Goal: Find specific page/section: Find specific page/section

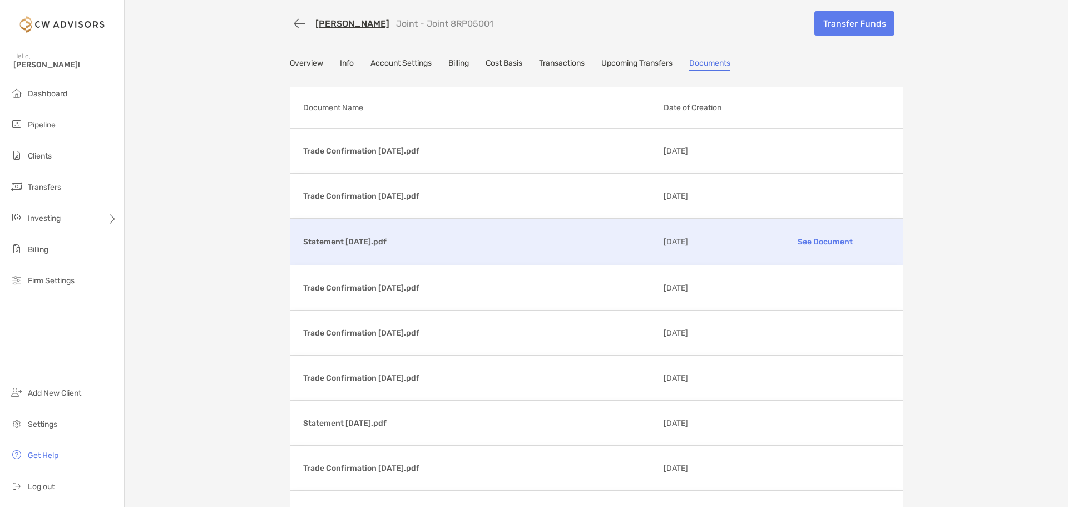
click at [818, 240] on p "See Document" at bounding box center [824, 241] width 129 height 19
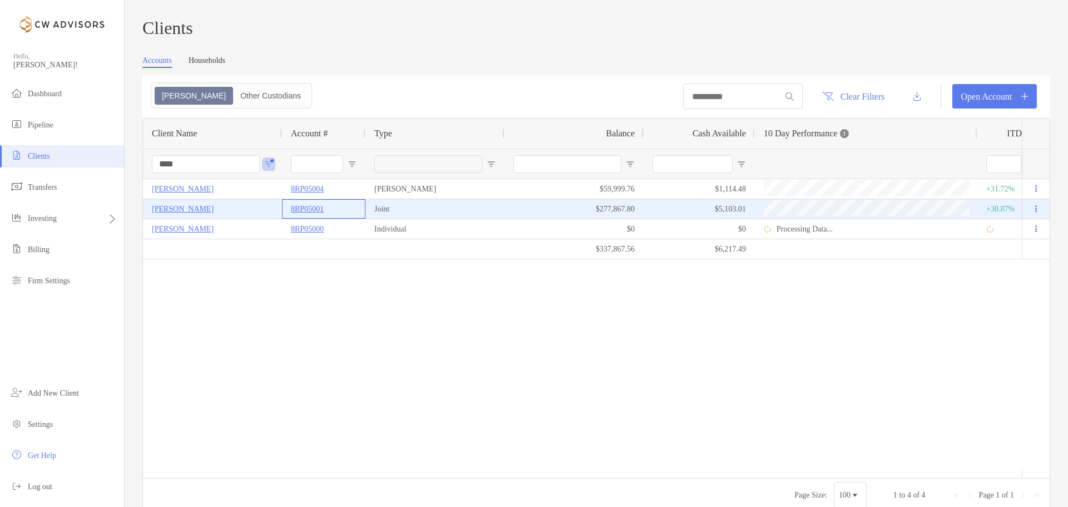
click at [312, 214] on p "8RP05001" at bounding box center [307, 209] width 33 height 14
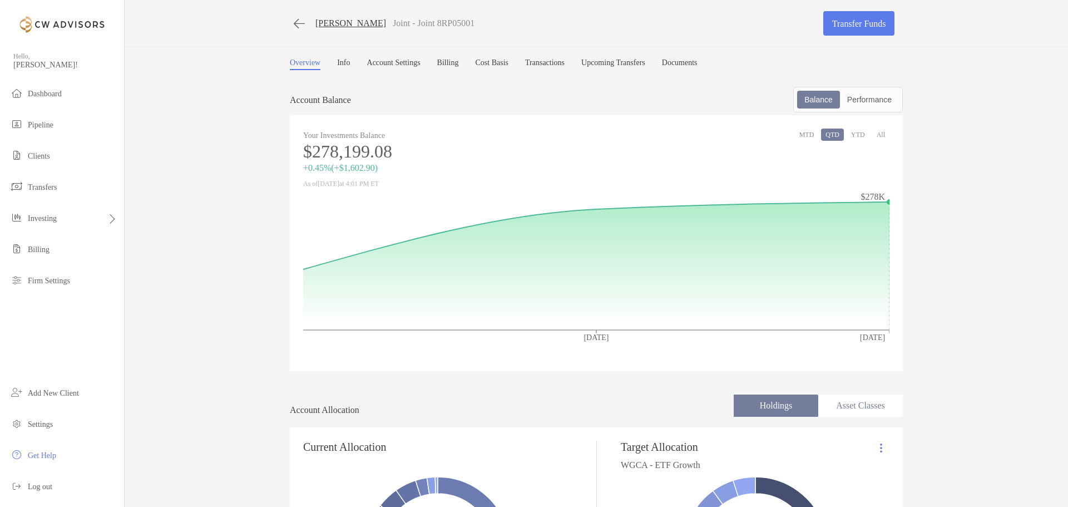
click at [561, 61] on link "Transactions" at bounding box center [544, 64] width 39 height 12
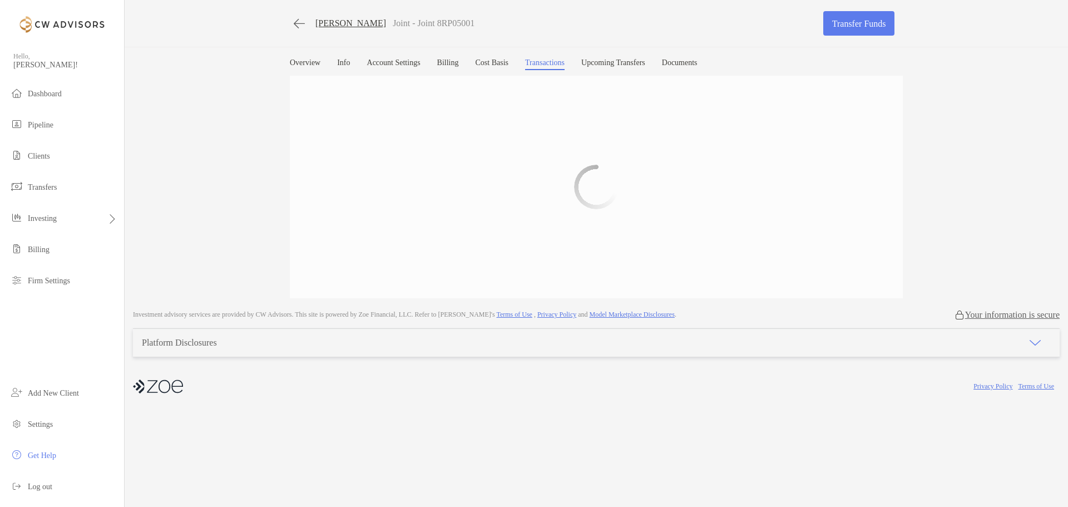
click at [734, 57] on div "[PERSON_NAME] Joint - Joint 8RP05001 Transfer Funds Overview Info Account Setti…" at bounding box center [596, 149] width 943 height 298
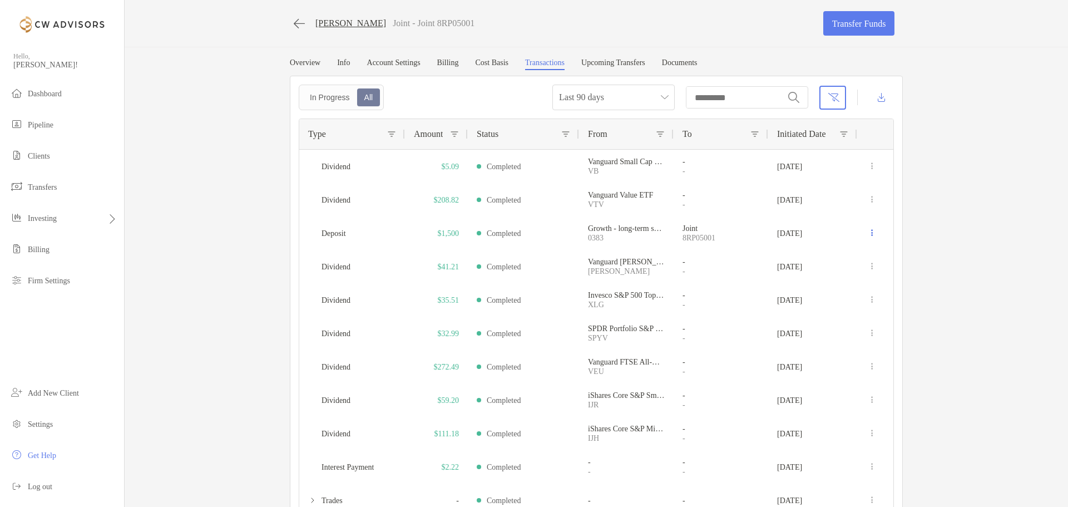
click at [698, 62] on link "Documents" at bounding box center [680, 64] width 36 height 12
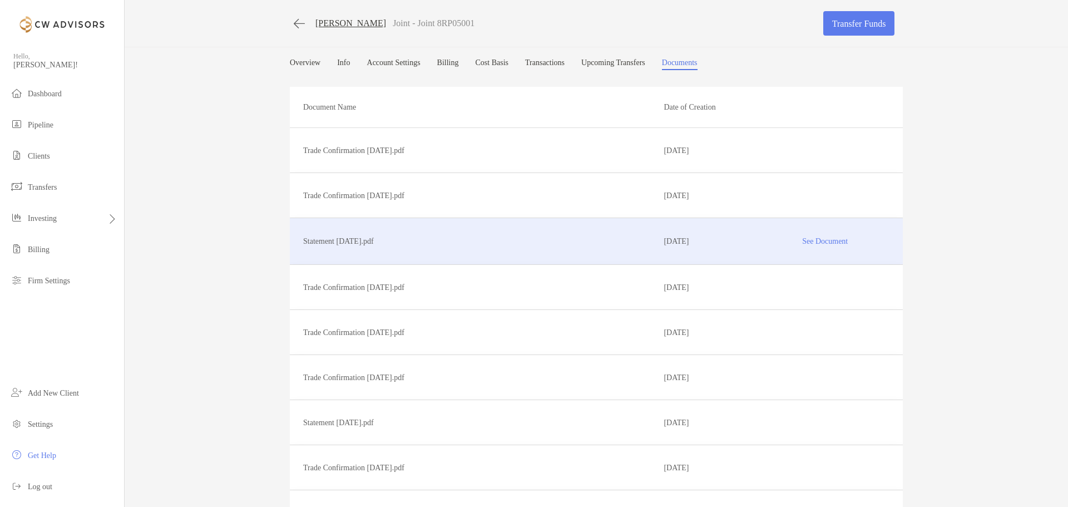
click at [832, 240] on p "See Document" at bounding box center [824, 240] width 129 height 19
click at [290, 29] on button "button" at bounding box center [299, 23] width 19 height 21
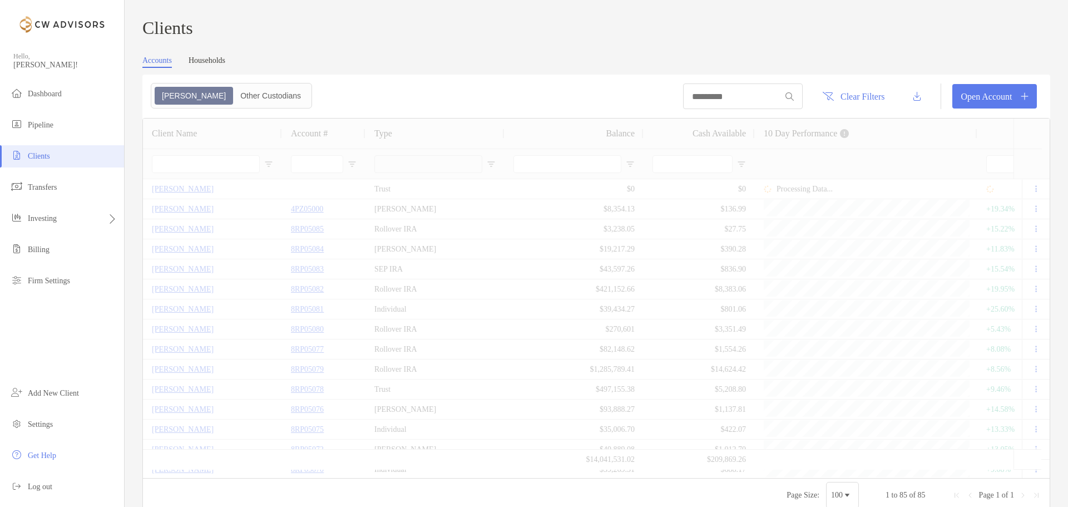
type input "****"
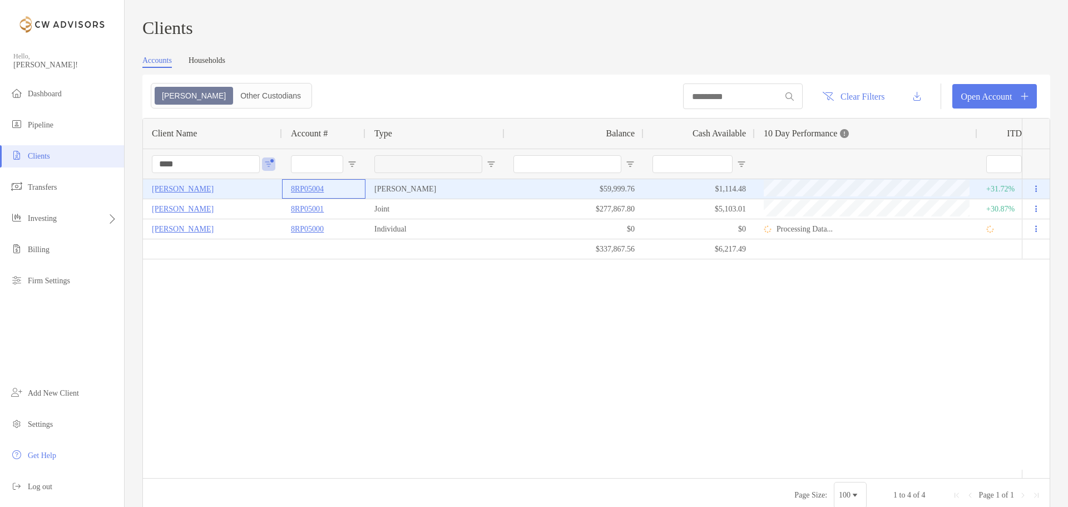
click at [307, 194] on p "8RP05004" at bounding box center [307, 189] width 33 height 14
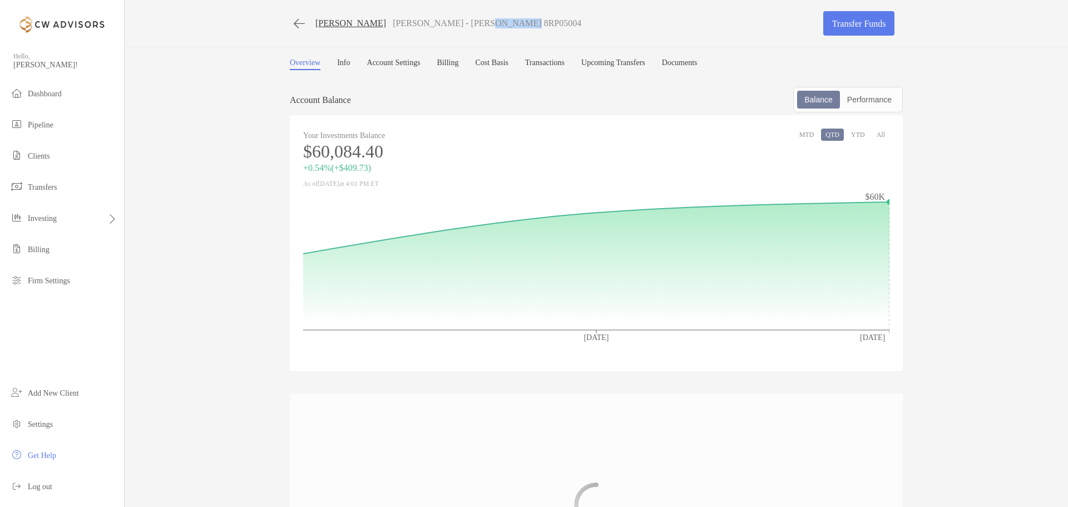
drag, startPoint x: 475, startPoint y: 23, endPoint x: 521, endPoint y: 24, distance: 45.6
click at [521, 24] on div "[PERSON_NAME] [PERSON_NAME] - [PERSON_NAME] 8RP05004" at bounding box center [552, 23] width 525 height 21
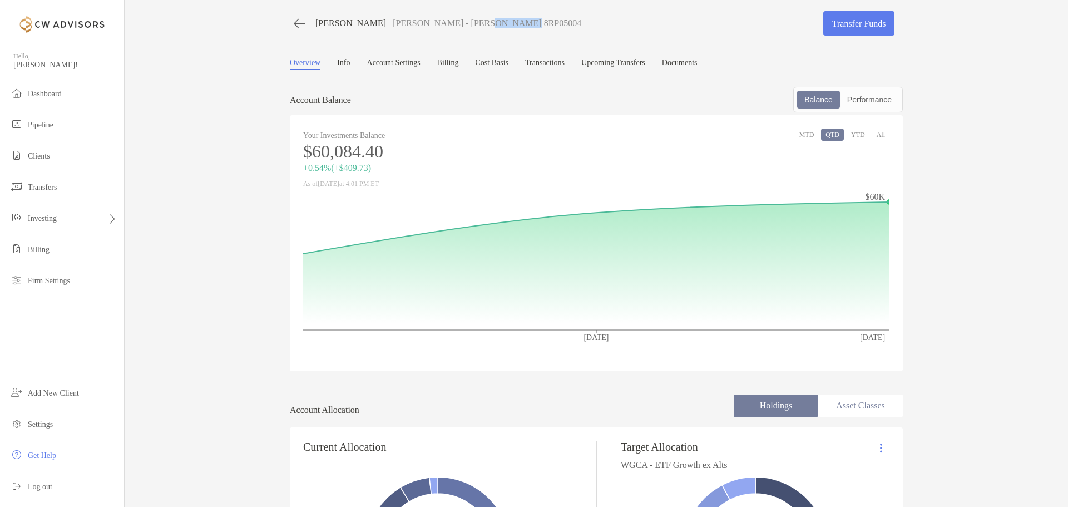
copy p "8RP05004"
click at [698, 61] on link "Documents" at bounding box center [680, 64] width 36 height 12
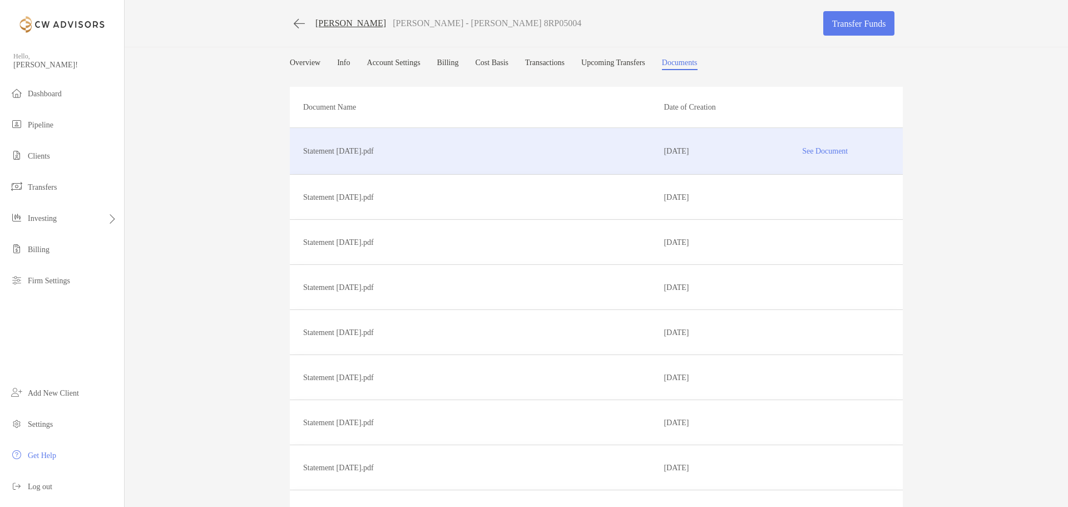
click at [822, 149] on p "See Document" at bounding box center [824, 150] width 129 height 19
